Goal: Manage account settings

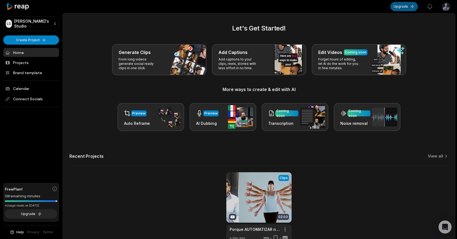
click at [401, 7] on button "Upgrade" at bounding box center [404, 6] width 27 height 9
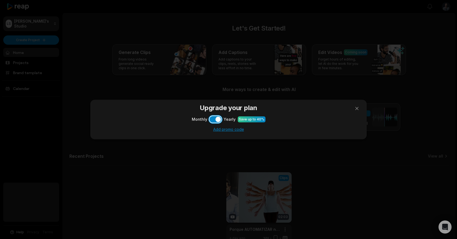
click at [217, 120] on button "Use setting" at bounding box center [216, 119] width 12 height 7
click at [357, 109] on button at bounding box center [357, 108] width 11 height 11
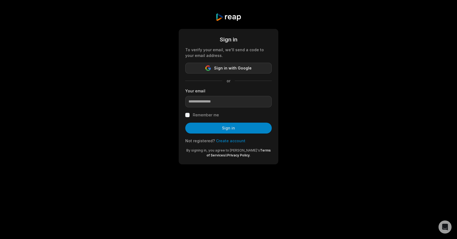
click at [252, 72] on button "Sign in with Google" at bounding box center [228, 68] width 87 height 11
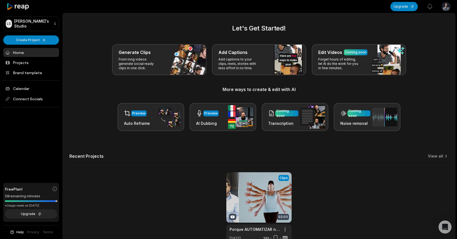
click at [447, 12] on html "LS Leonardo's Studio Create Project Home Projects Brand template Calendar Conne…" at bounding box center [228, 119] width 457 height 239
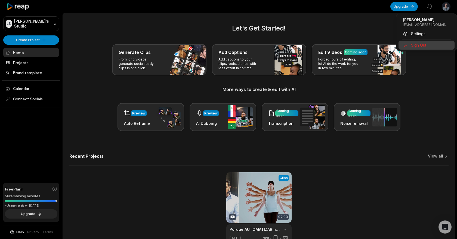
click at [417, 45] on span "Sign Out" at bounding box center [418, 45] width 15 height 6
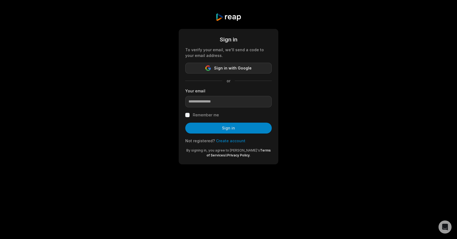
click at [261, 63] on button "Sign in with Google" at bounding box center [228, 68] width 87 height 11
